Goal: Task Accomplishment & Management: Manage account settings

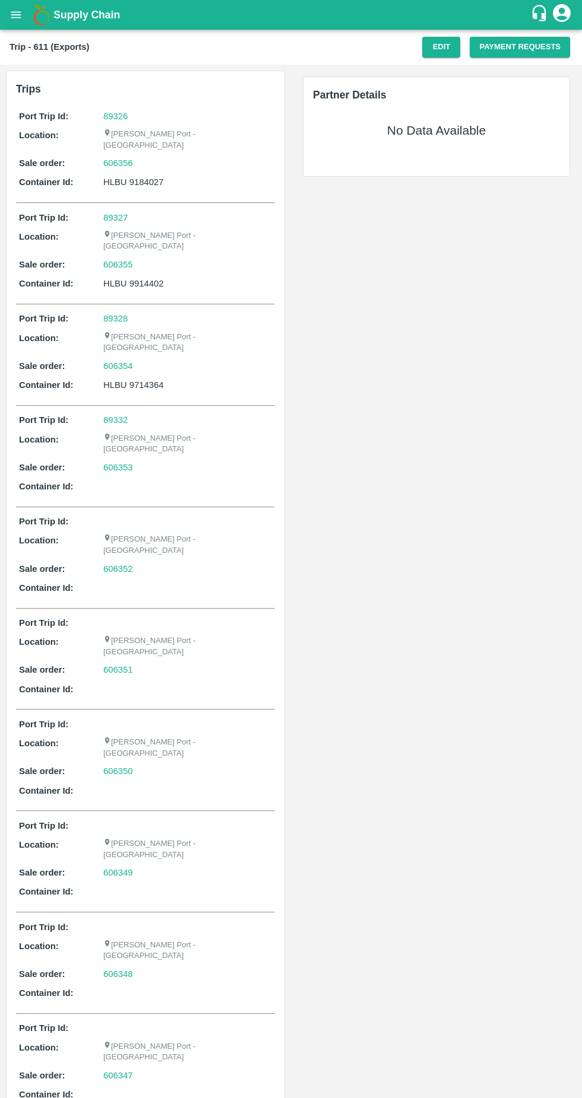
click at [457, 18] on h1 "Supply Chain" at bounding box center [291, 15] width 476 height 17
click at [439, 50] on button "Edit" at bounding box center [441, 47] width 38 height 21
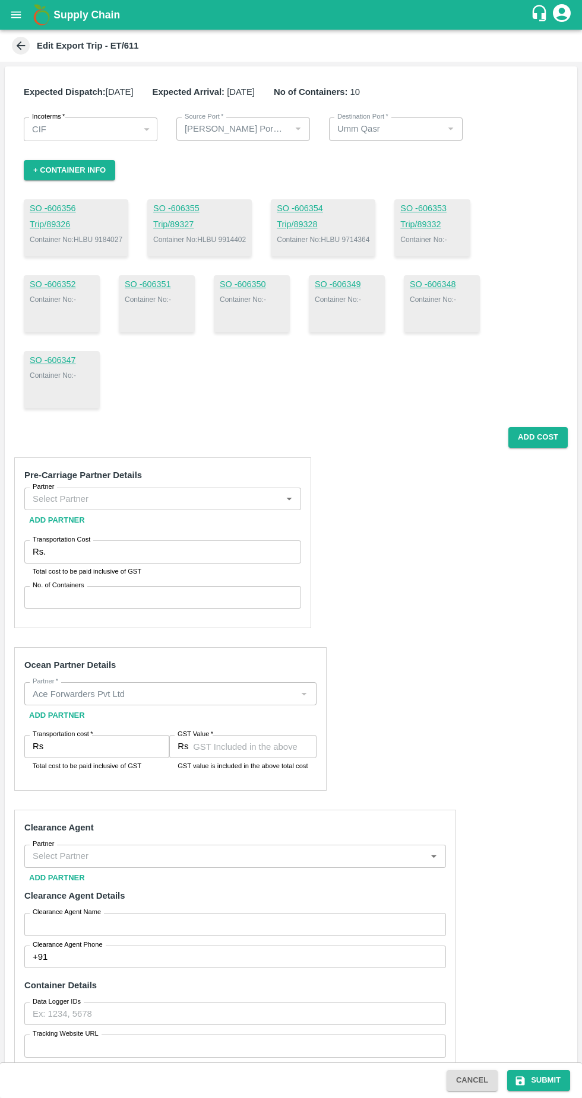
click at [92, 167] on button "+ Container Info" at bounding box center [69, 170] width 91 height 21
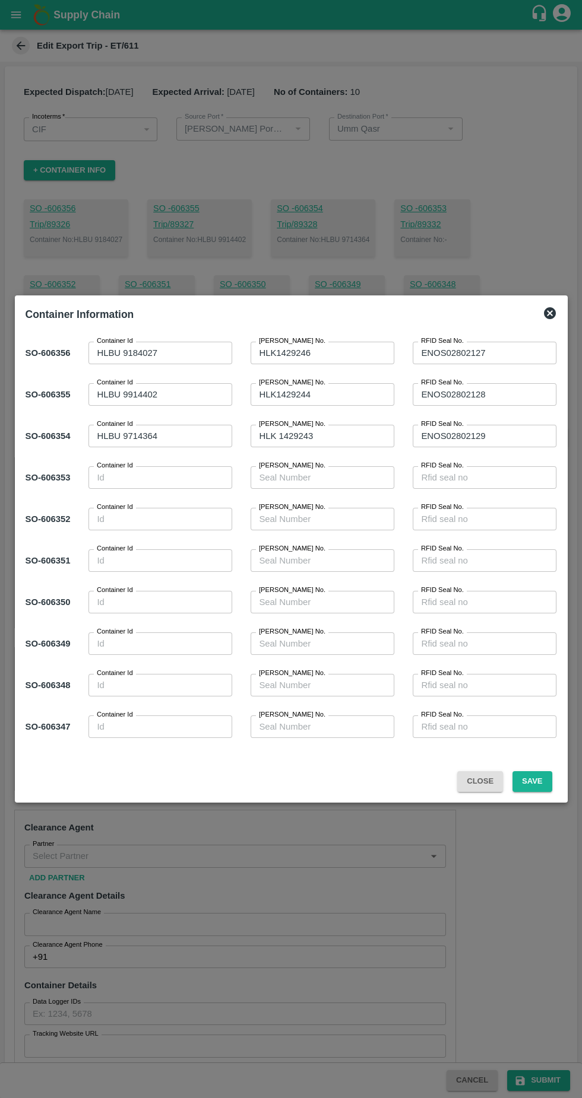
click at [169, 475] on textarea "Container Id" at bounding box center [160, 478] width 127 height 12
type textarea "HLXU 8767310"
click at [337, 481] on textarea "[PERSON_NAME] No." at bounding box center [322, 478] width 127 height 12
type textarea "HLK1425907"
click at [479, 475] on textarea "RFID Seal No." at bounding box center [484, 478] width 127 height 12
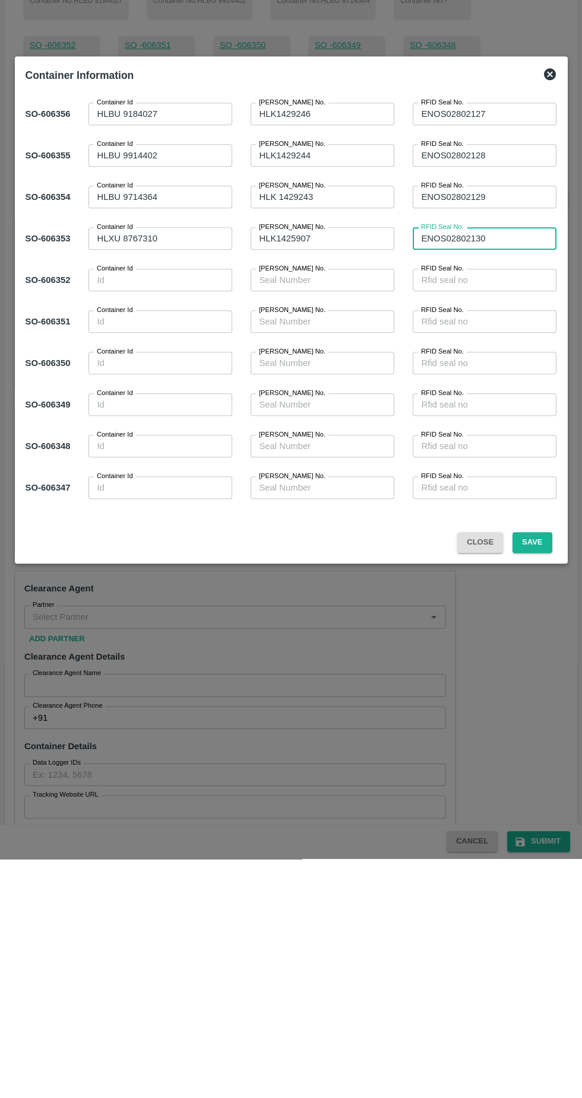
type textarea "ENOS02802130"
click at [552, 780] on span "Save" at bounding box center [531, 781] width 49 height 21
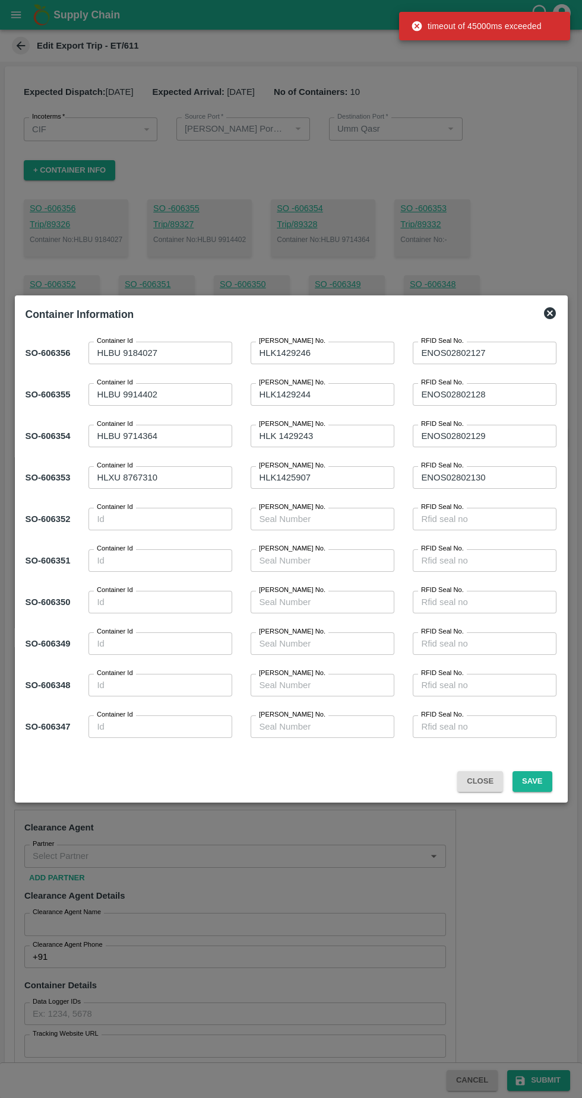
click at [549, 796] on div "Close Save" at bounding box center [291, 774] width 541 height 45
click at [545, 781] on button "Save" at bounding box center [531, 781] width 39 height 21
